Goal: Information Seeking & Learning: Check status

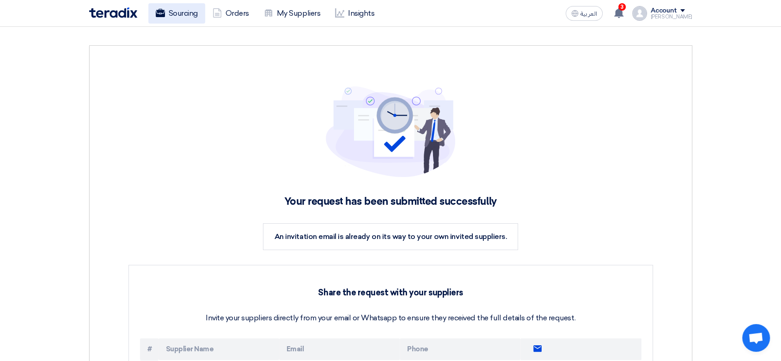
click at [200, 16] on link "Sourcing" at bounding box center [176, 13] width 57 height 20
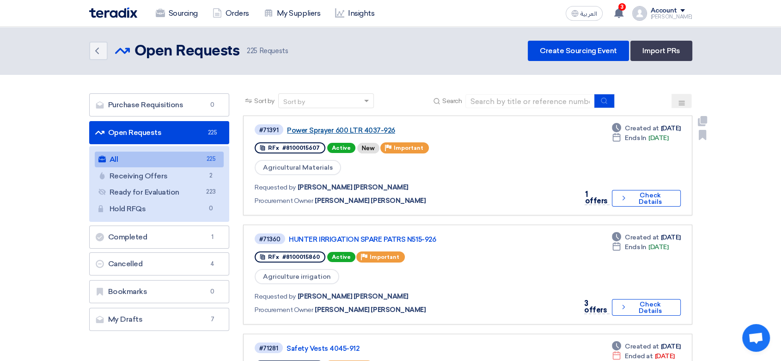
click at [332, 130] on link "Power Sprayer 600 LTR 4037-926" at bounding box center [402, 130] width 231 height 8
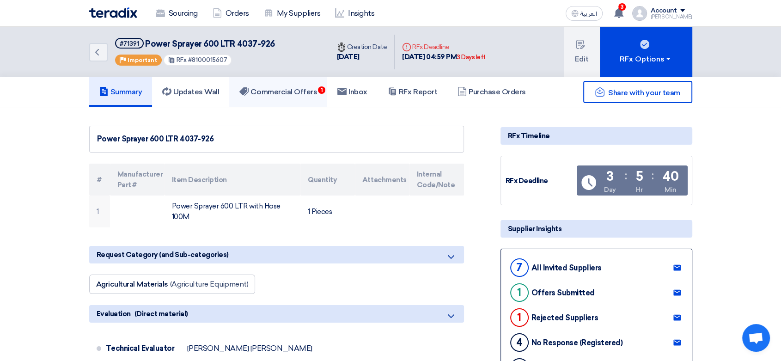
click at [307, 93] on h5 "Commercial Offers 1" at bounding box center [278, 91] width 78 height 9
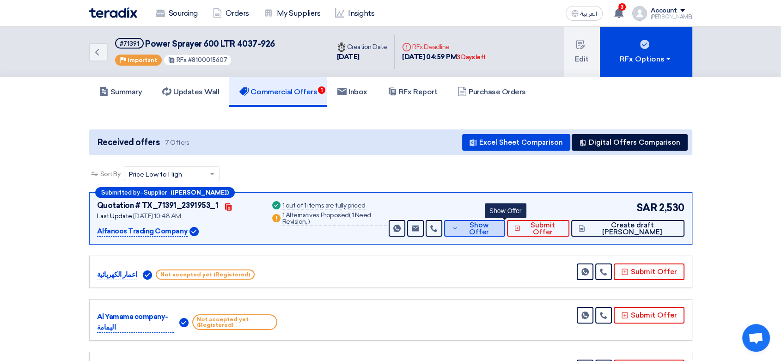
click at [498, 231] on span "Show Offer" at bounding box center [479, 229] width 37 height 14
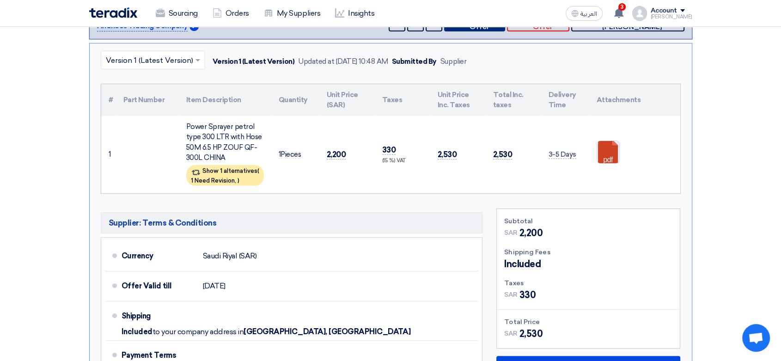
scroll to position [256, 0]
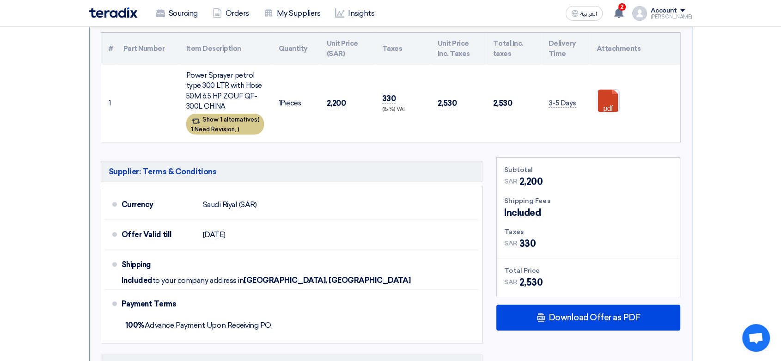
click at [226, 126] on span "1 Need Revision," at bounding box center [213, 129] width 45 height 7
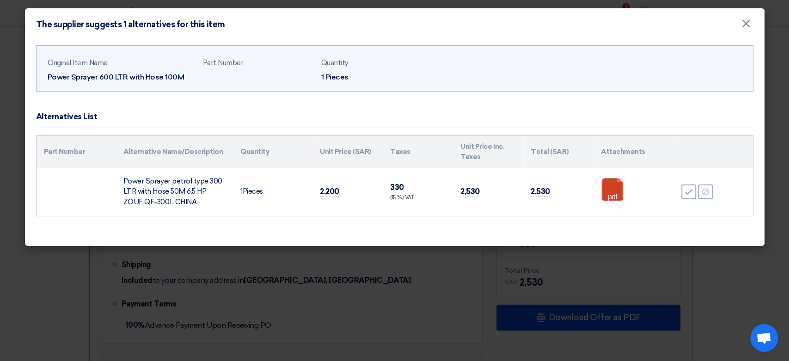
click at [614, 189] on link at bounding box center [638, 205] width 74 height 55
click at [745, 21] on span "×" at bounding box center [745, 26] width 9 height 18
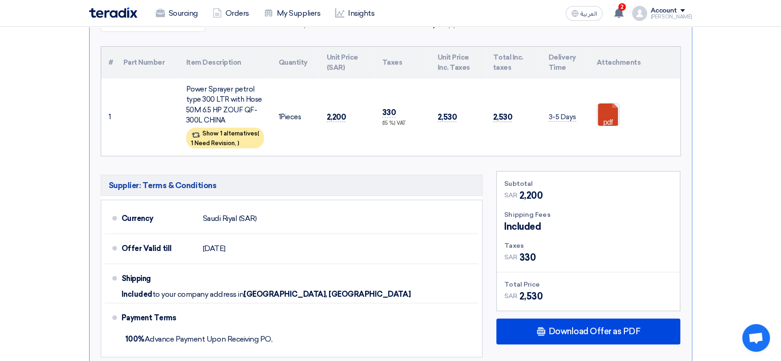
scroll to position [0, 0]
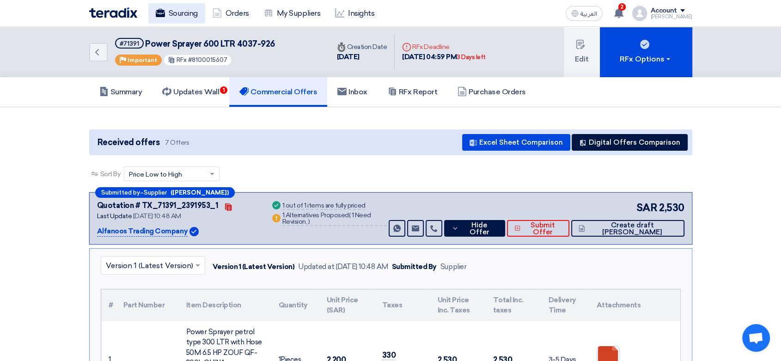
click at [198, 6] on link "Sourcing" at bounding box center [176, 13] width 57 height 20
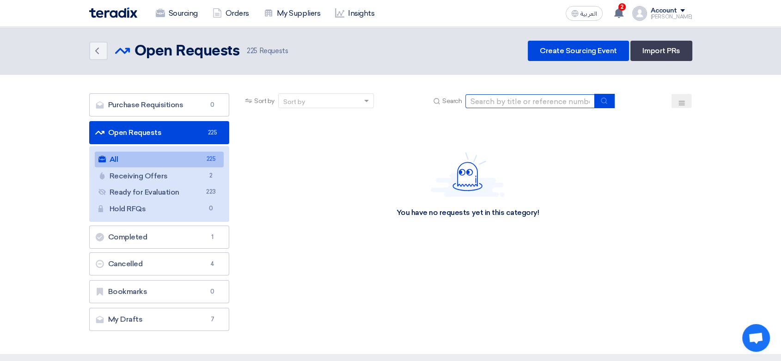
click at [527, 99] on input at bounding box center [529, 101] width 129 height 14
paste input "8100015512"
type input "8100015512"
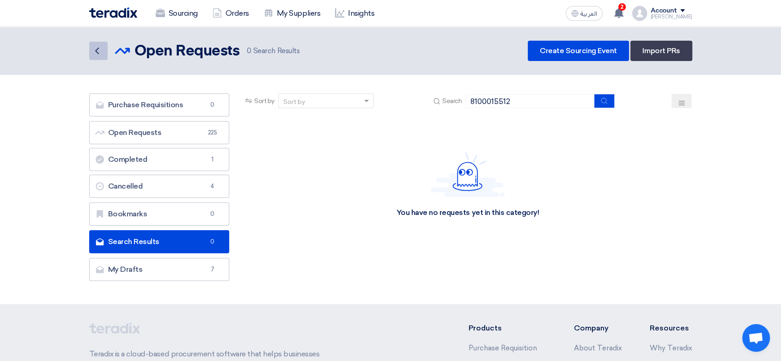
click at [95, 46] on icon "Back" at bounding box center [96, 50] width 11 height 11
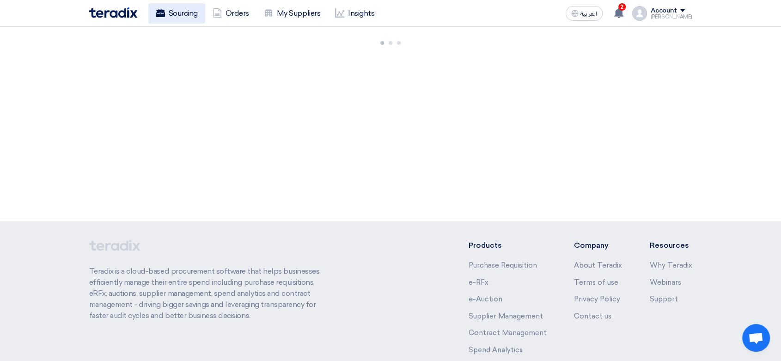
click at [195, 15] on link "Sourcing" at bounding box center [176, 13] width 57 height 20
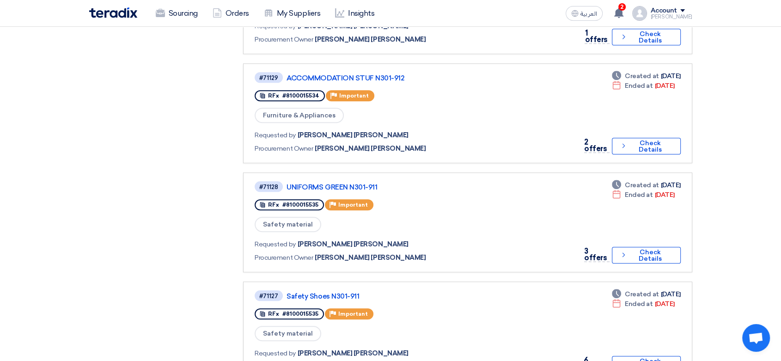
scroll to position [821, 0]
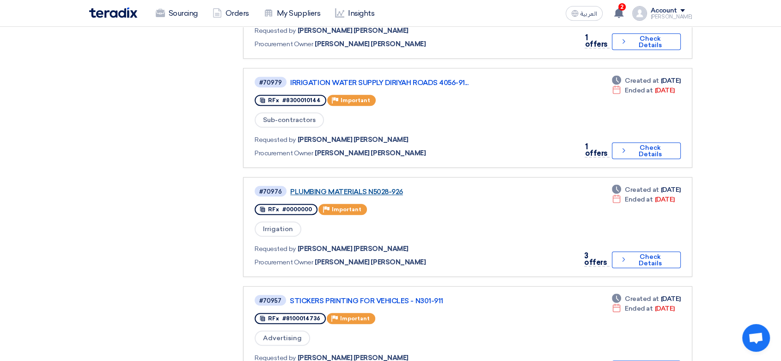
scroll to position [462, 0]
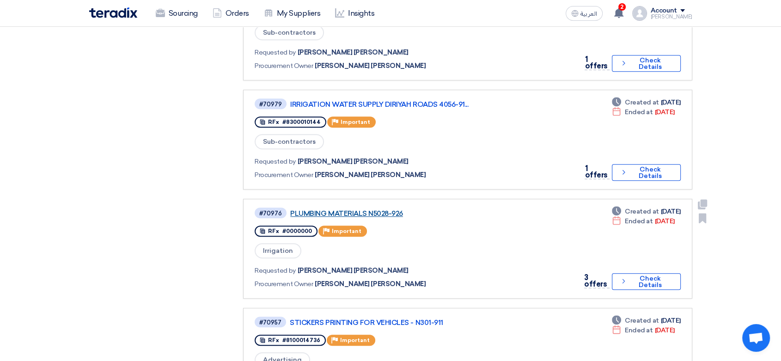
click at [364, 209] on link "PLUMBING MATERIALS N5028-926" at bounding box center [405, 213] width 231 height 8
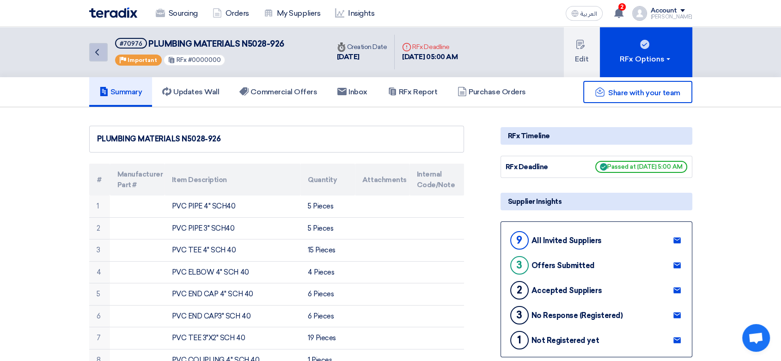
click at [99, 50] on icon "Back" at bounding box center [96, 52] width 11 height 11
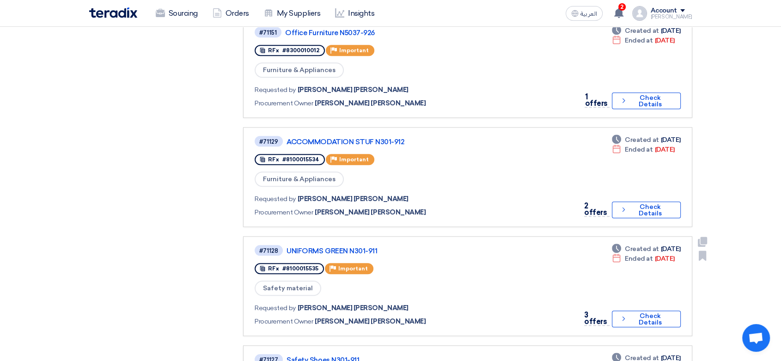
scroll to position [770, 0]
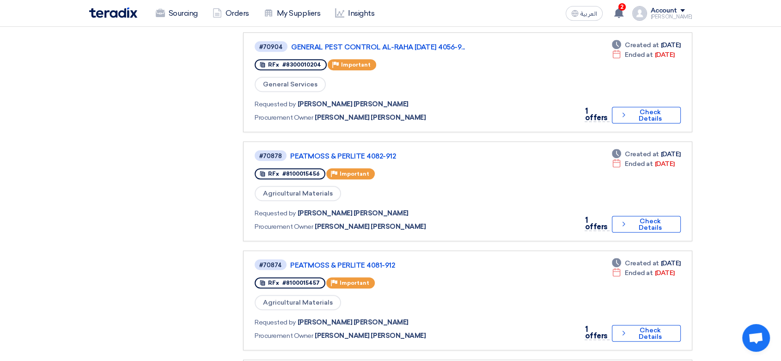
scroll to position [0, 0]
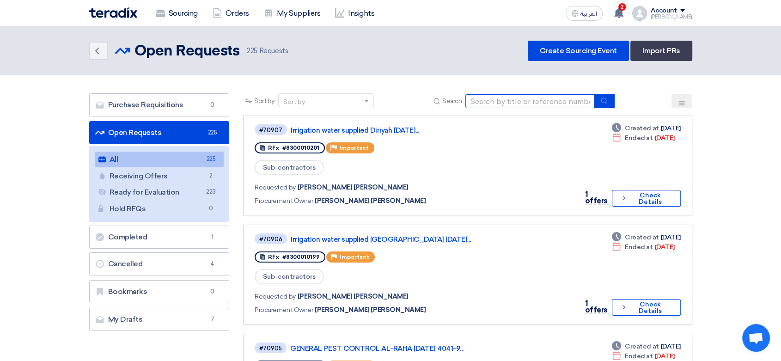
click at [507, 104] on input at bounding box center [529, 101] width 129 height 14
type input "4037"
